Goal: Task Accomplishment & Management: Manage account settings

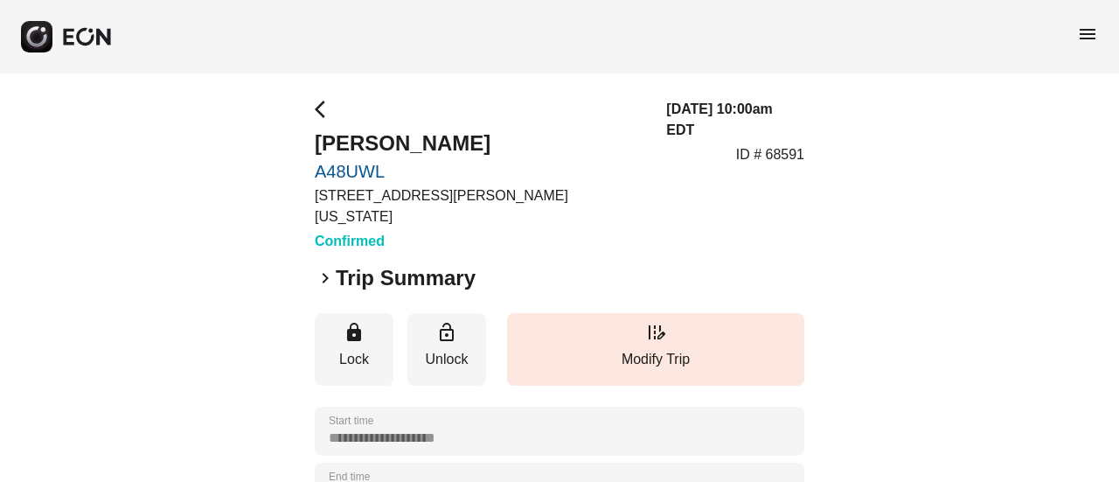
click at [327, 268] on span "keyboard_arrow_right" at bounding box center [325, 278] width 21 height 21
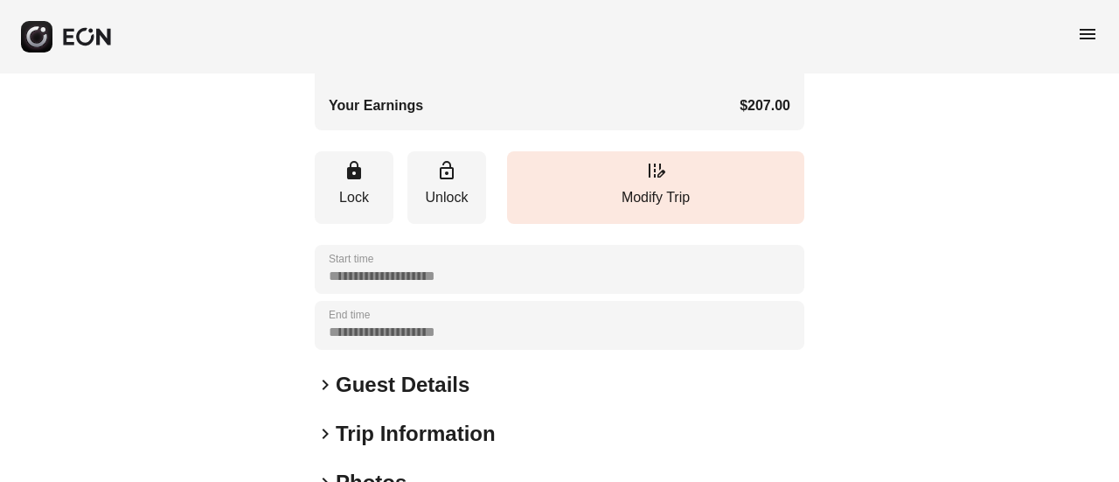
scroll to position [612, 0]
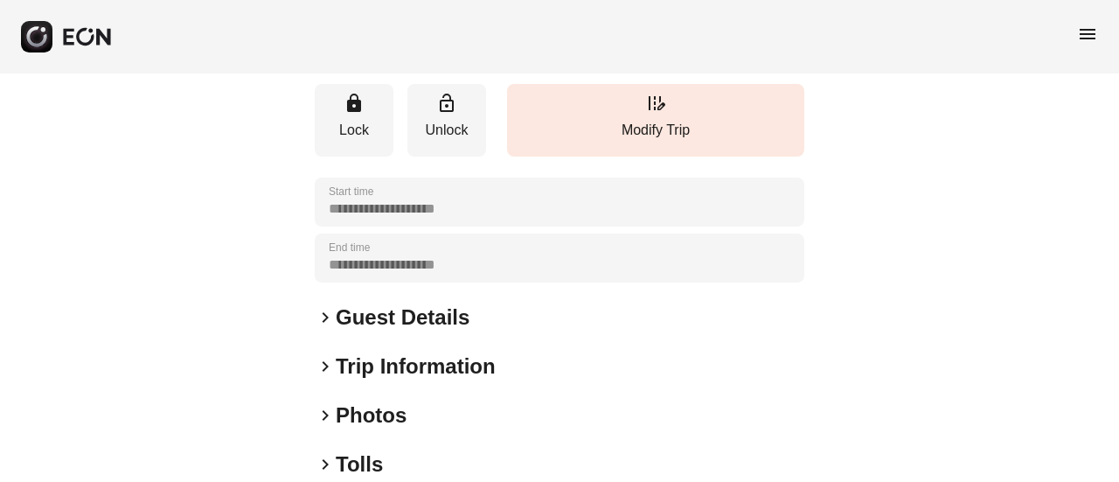
click at [352, 303] on h2 "Guest Details" at bounding box center [403, 317] width 134 height 28
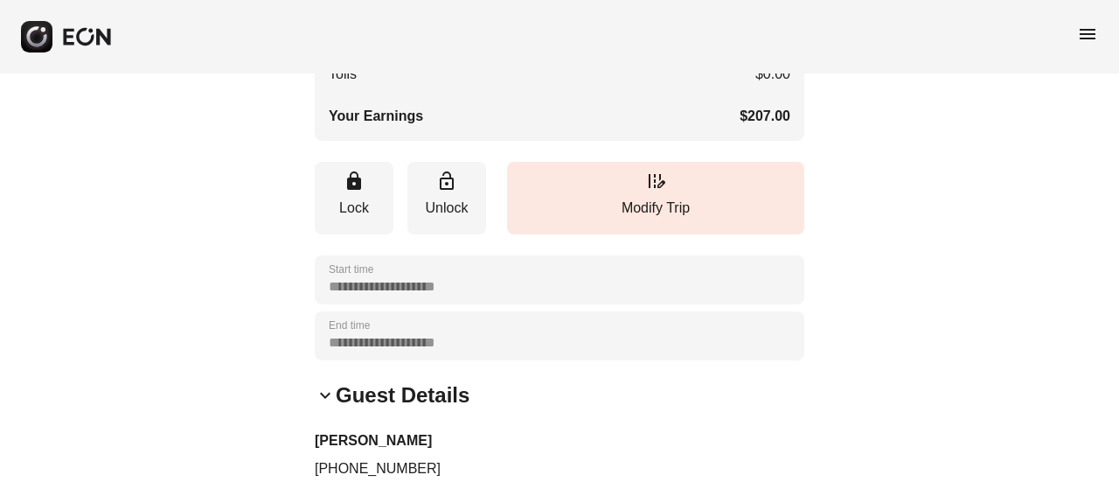
scroll to position [437, 0]
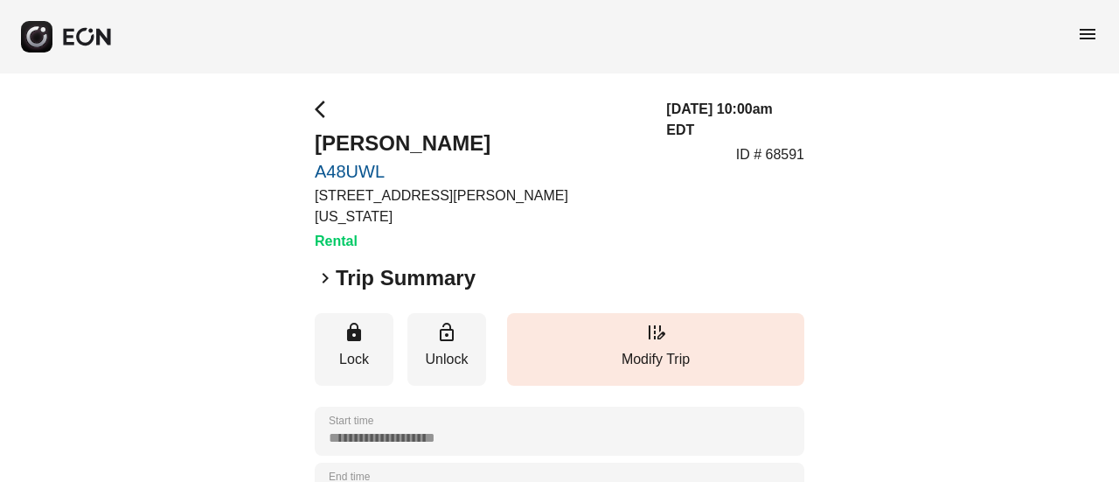
scroll to position [175, 0]
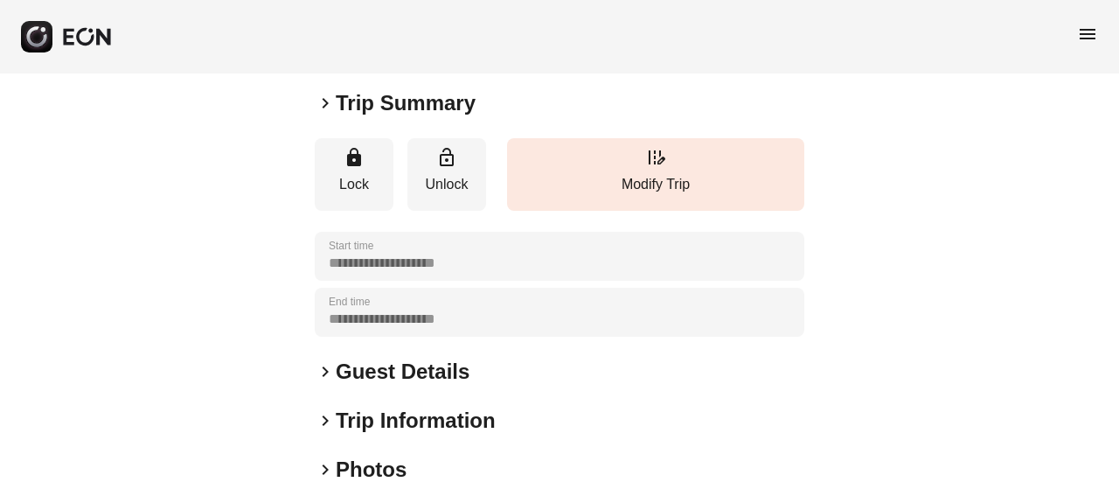
click at [1076, 22] on div "menu" at bounding box center [559, 36] width 1119 height 73
click at [1084, 41] on span "menu" at bounding box center [1087, 34] width 21 height 21
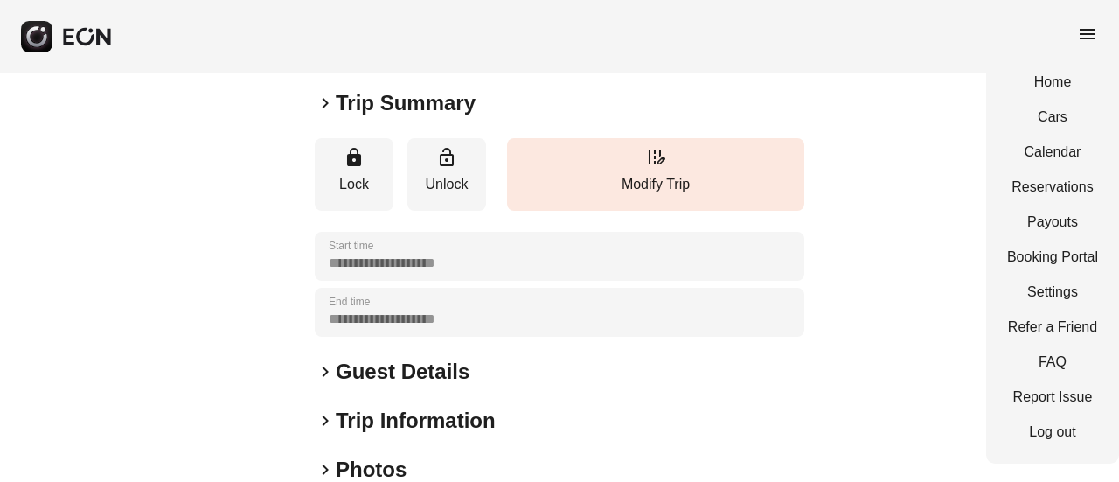
click at [1084, 41] on span "menu" at bounding box center [1087, 34] width 21 height 21
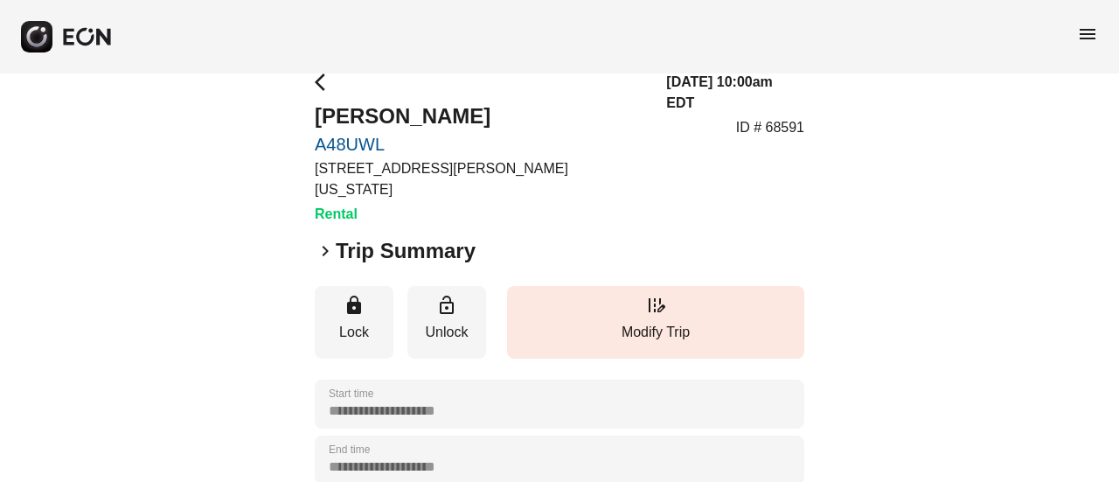
scroll to position [0, 0]
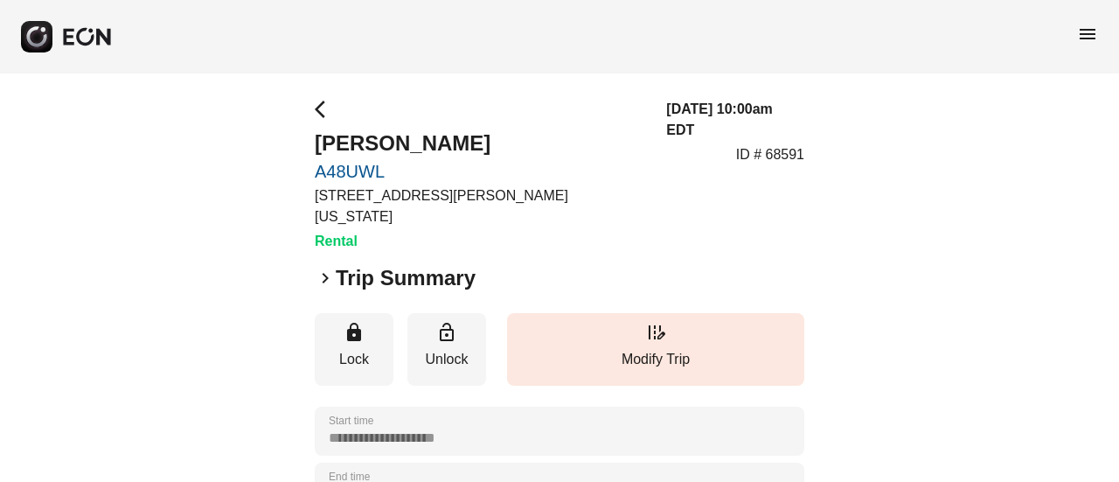
click at [1086, 37] on span "menu" at bounding box center [1087, 34] width 21 height 21
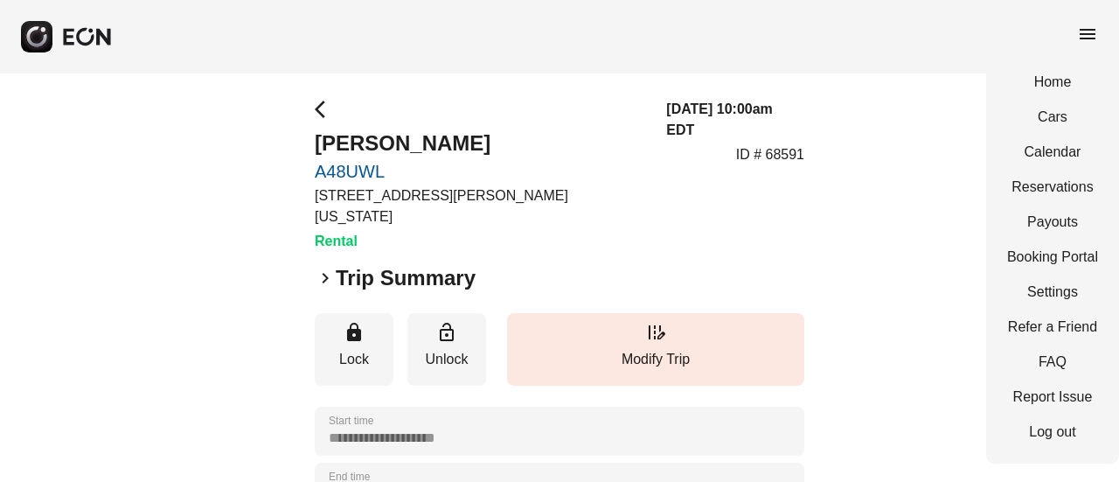
click at [582, 207] on div "arrow_back_ios Nanzhong Deng A48UWL 45-50 Davis St, New York City, NY Rental 08…" at bounding box center [560, 175] width 490 height 153
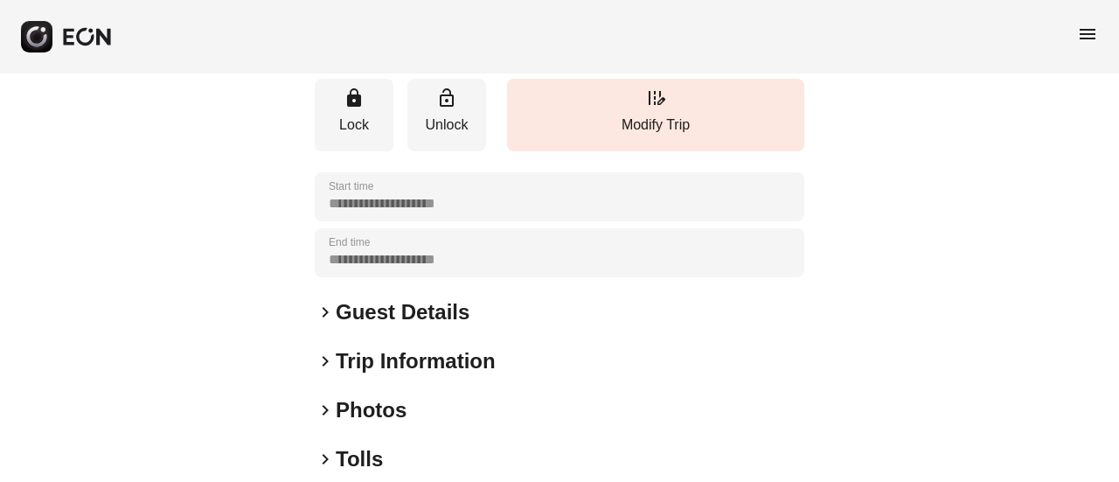
scroll to position [262, 0]
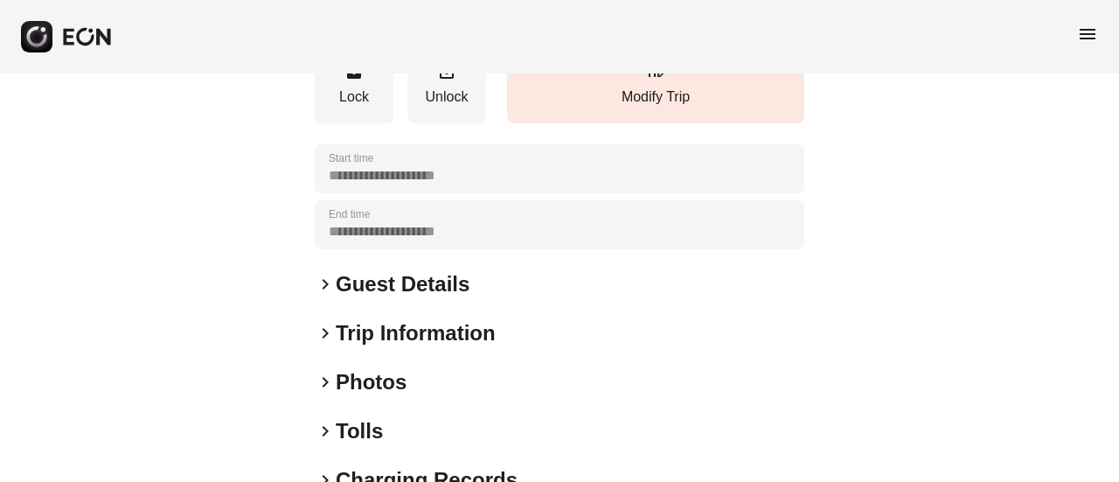
click at [387, 319] on h2 "Trip Information" at bounding box center [416, 333] width 160 height 28
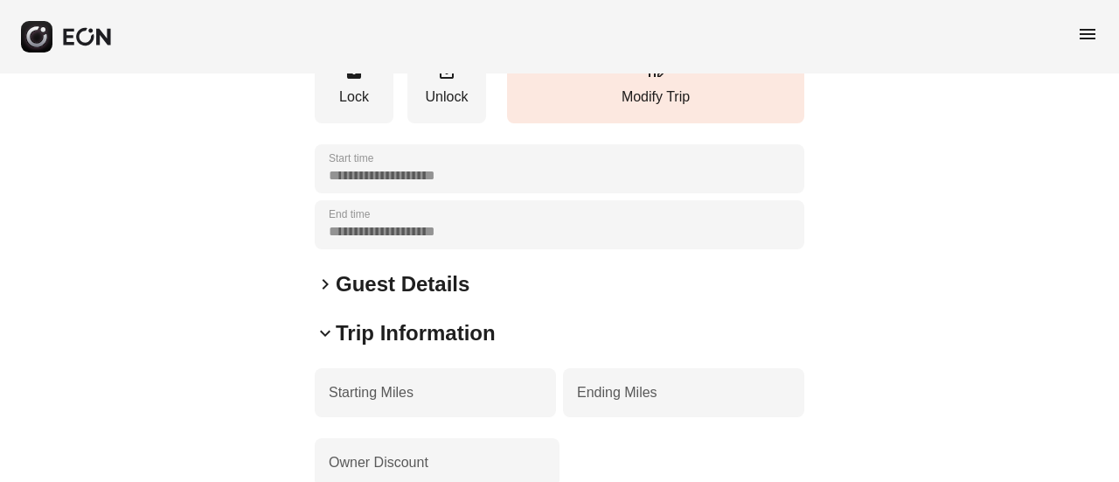
click at [410, 282] on div "**********" at bounding box center [560, 367] width 490 height 1062
click at [411, 272] on h2 "Guest Details" at bounding box center [403, 284] width 134 height 28
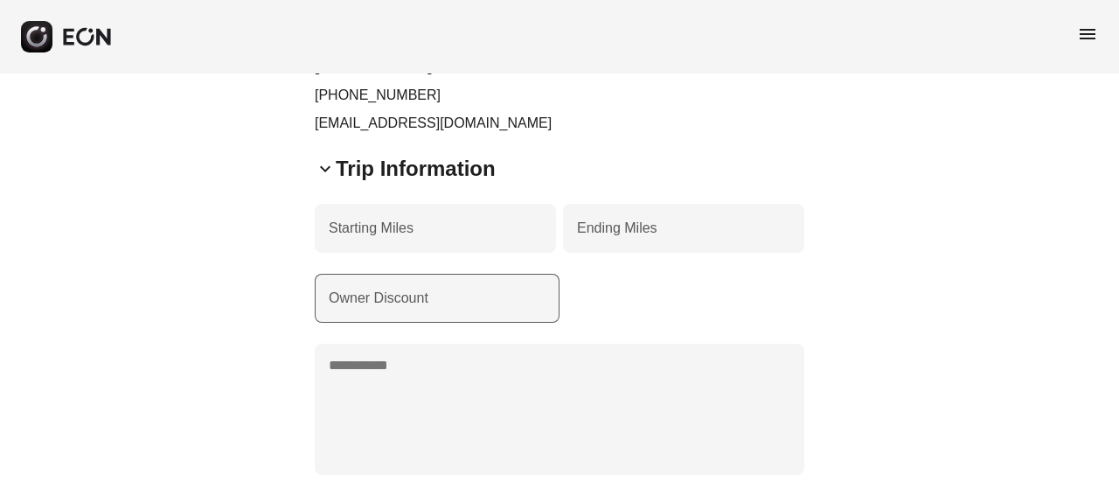
scroll to position [780, 0]
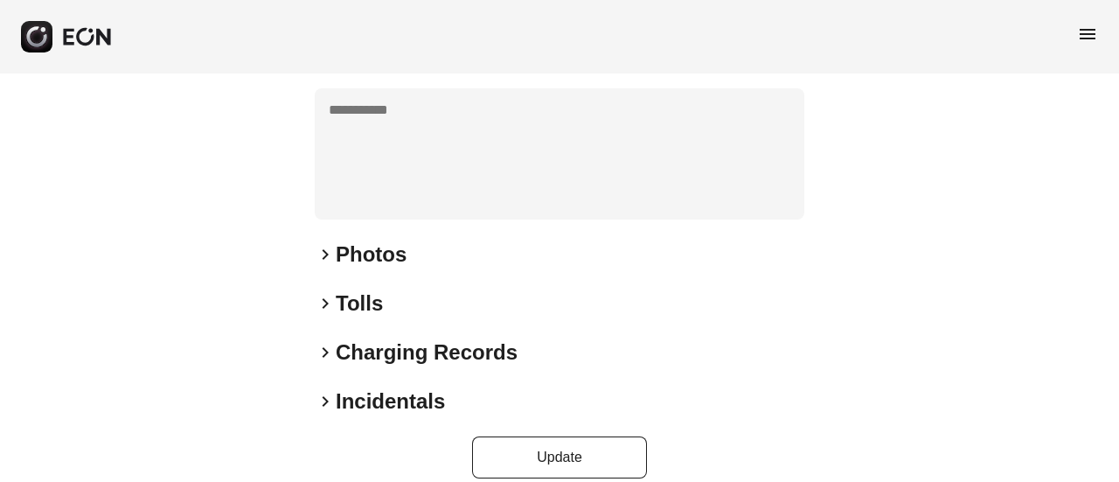
click at [394, 241] on h2 "Photos" at bounding box center [371, 255] width 71 height 28
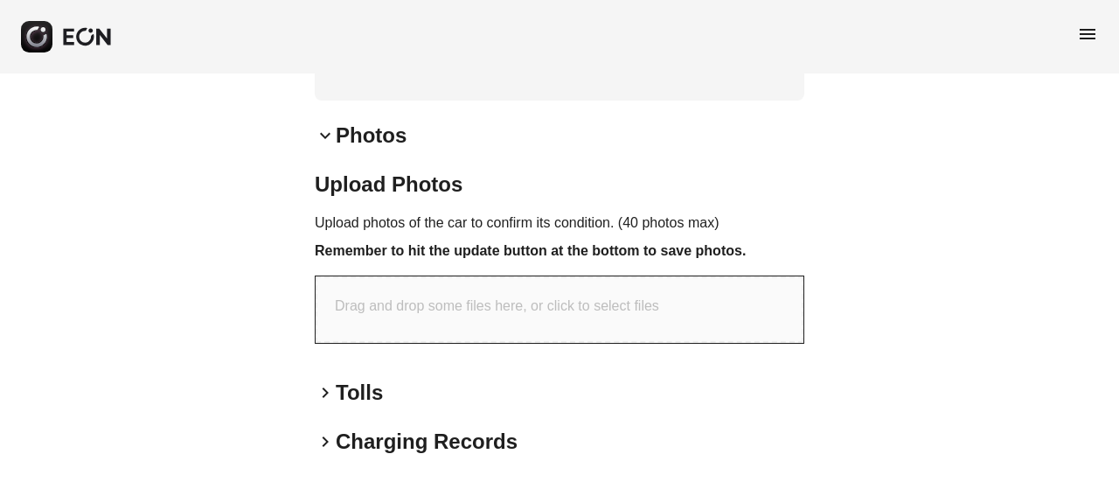
scroll to position [987, 0]
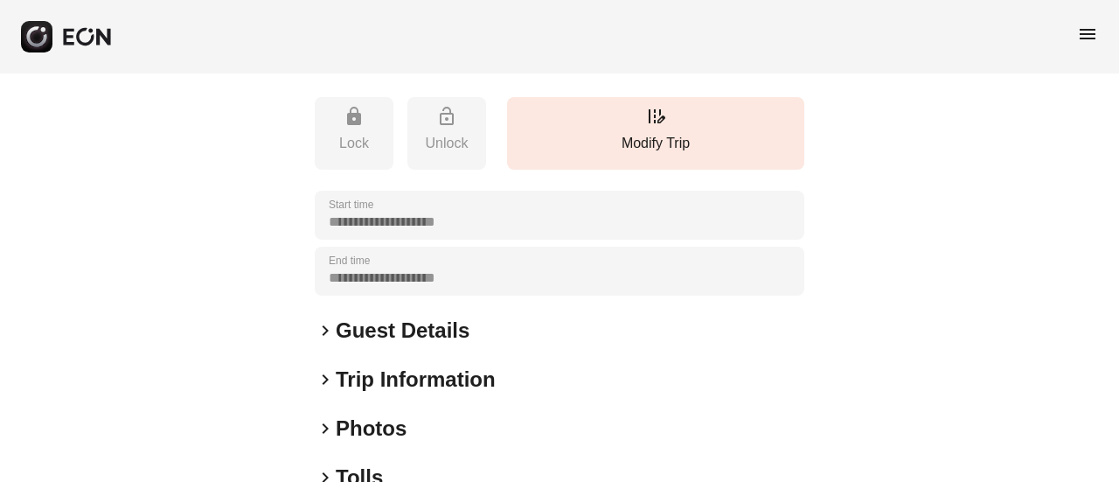
scroll to position [250, 0]
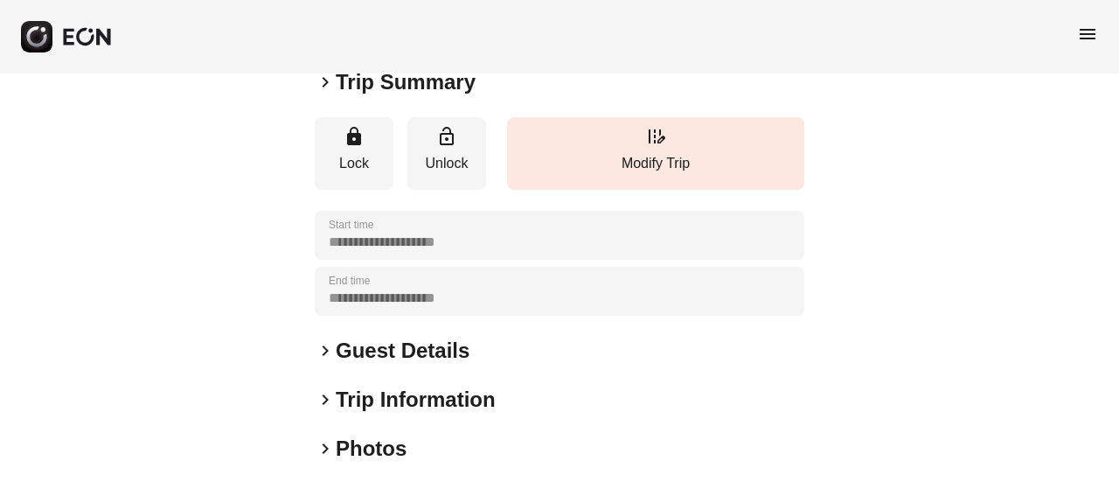
scroll to position [262, 0]
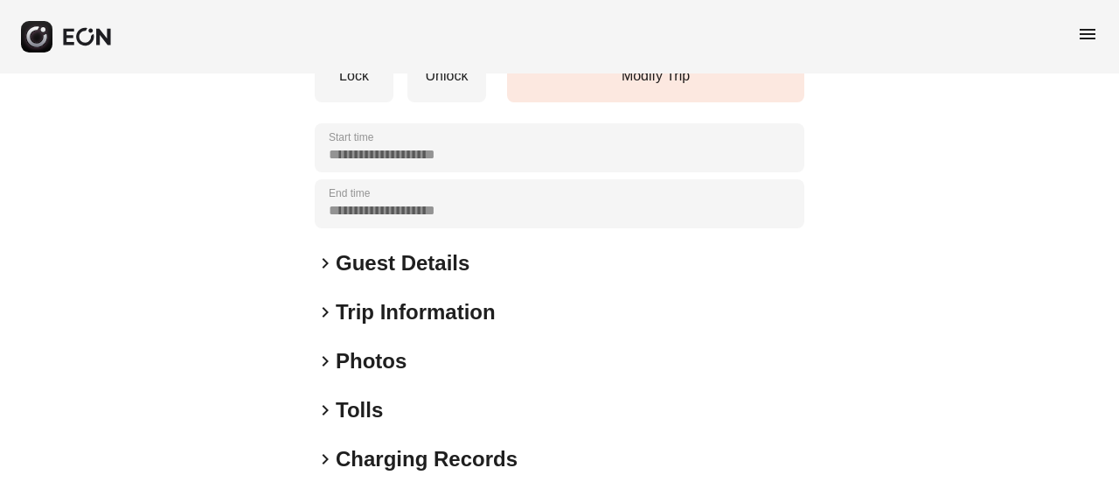
click at [374, 242] on div "**********" at bounding box center [560, 210] width 490 height 749
click at [387, 256] on h2 "Guest Details" at bounding box center [403, 263] width 134 height 28
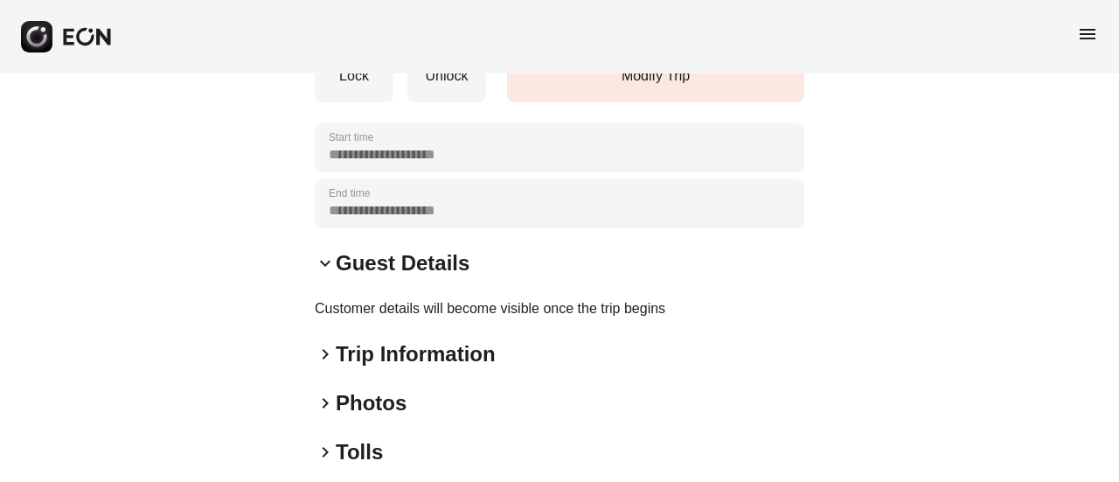
click at [387, 353] on h2 "Trip Information" at bounding box center [416, 354] width 160 height 28
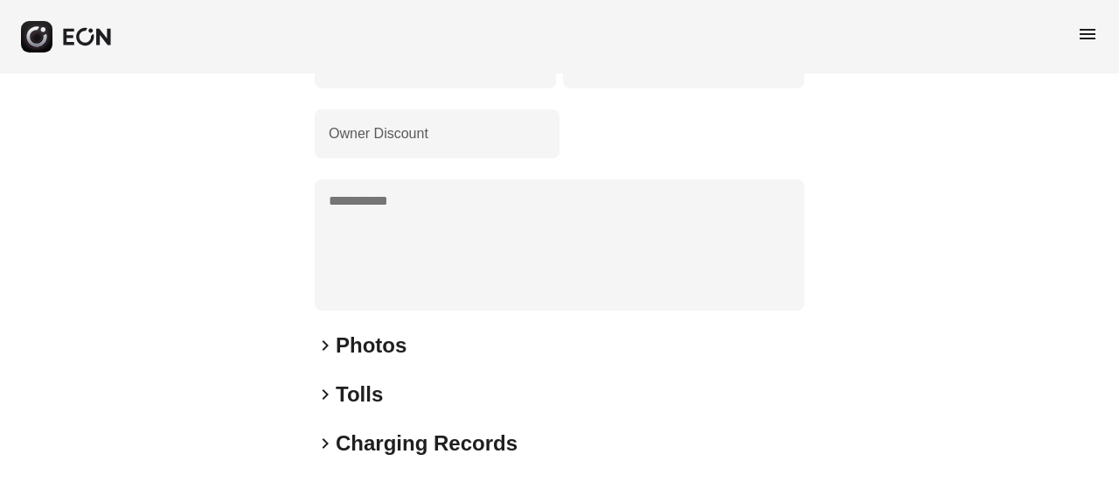
click at [387, 353] on h2 "Photos" at bounding box center [371, 345] width 71 height 28
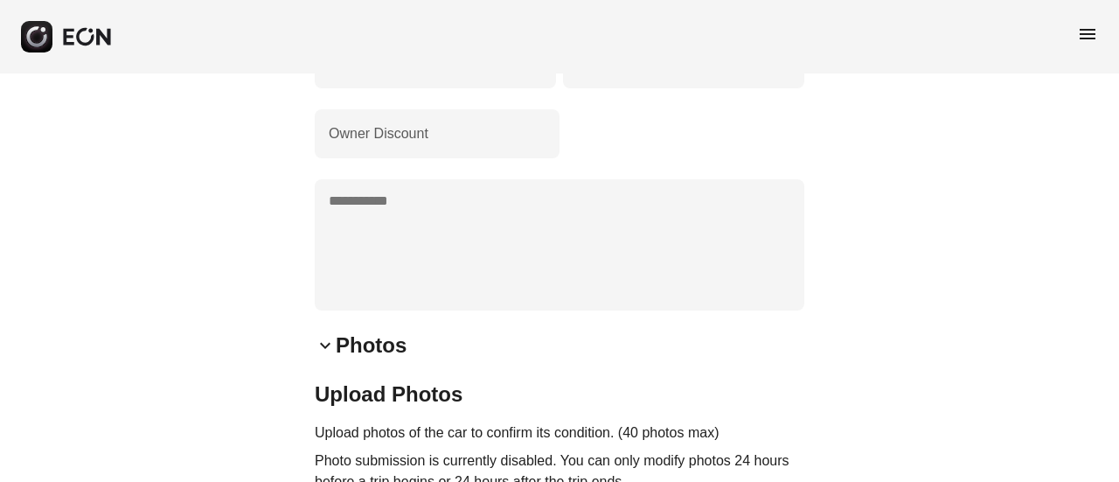
scroll to position [864, 0]
